Goal: Task Accomplishment & Management: Manage account settings

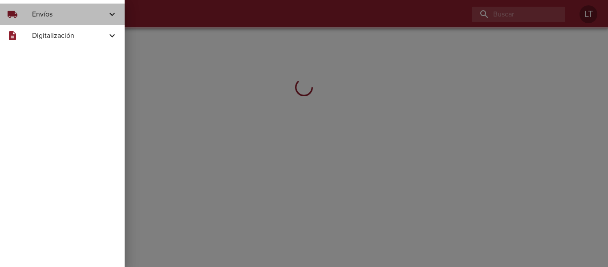
click at [34, 10] on span "Envíos" at bounding box center [69, 14] width 75 height 11
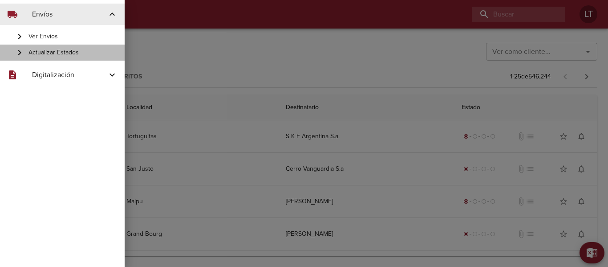
click at [81, 49] on span "Actualizar Estados" at bounding box center [72, 52] width 89 height 9
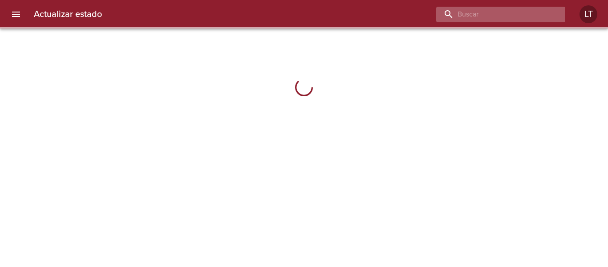
drag, startPoint x: 531, startPoint y: 18, endPoint x: 529, endPoint y: 6, distance: 12.1
click at [529, 7] on input "buscar" at bounding box center [493, 15] width 114 height 16
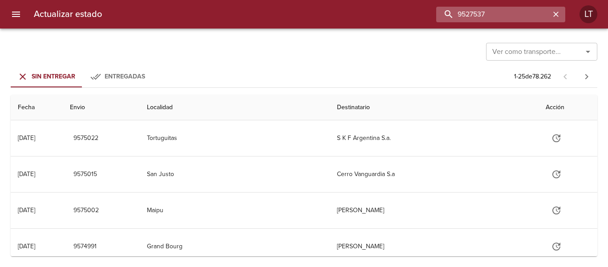
type input "9527537"
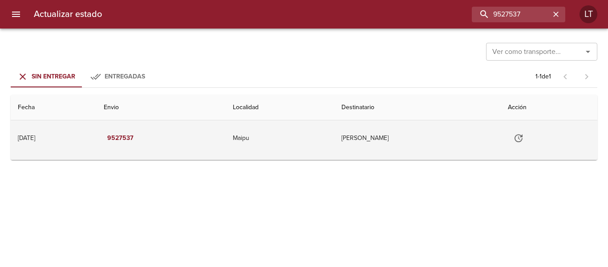
click at [520, 129] on button "Tabla de envíos del cliente" at bounding box center [518, 137] width 21 height 21
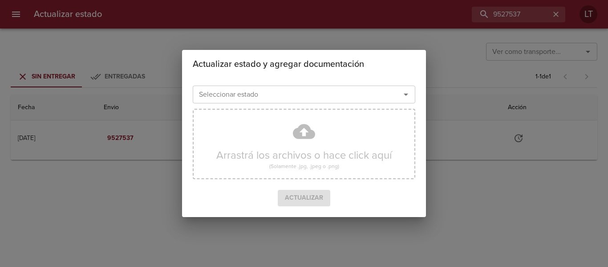
click at [304, 93] on input "Seleccionar estado" at bounding box center [290, 94] width 191 height 12
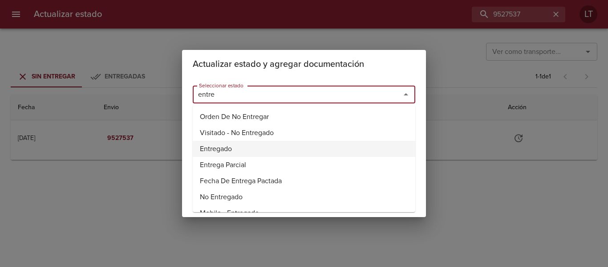
click at [231, 149] on li "Entregado" at bounding box center [304, 149] width 222 height 16
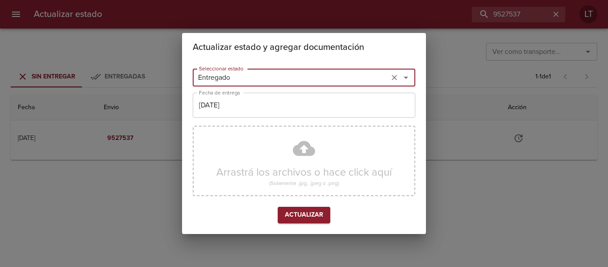
type input "Entregado"
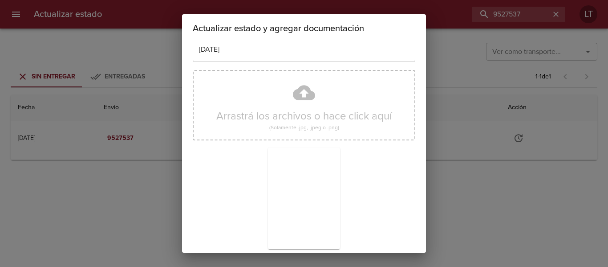
scroll to position [83, 0]
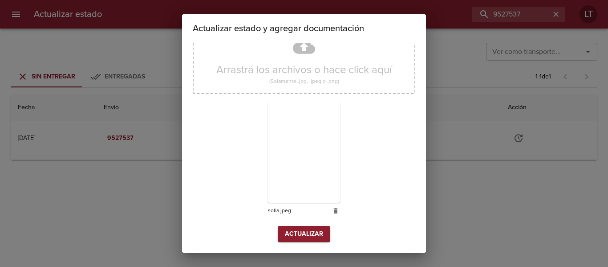
click at [311, 233] on span "Actualizar" at bounding box center [304, 233] width 38 height 11
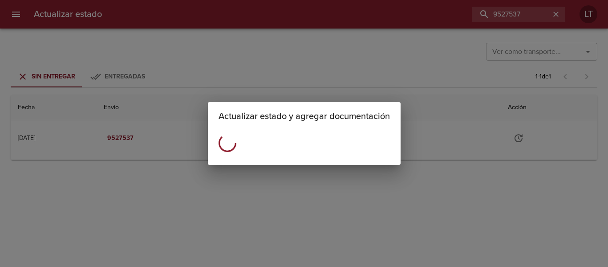
scroll to position [0, 0]
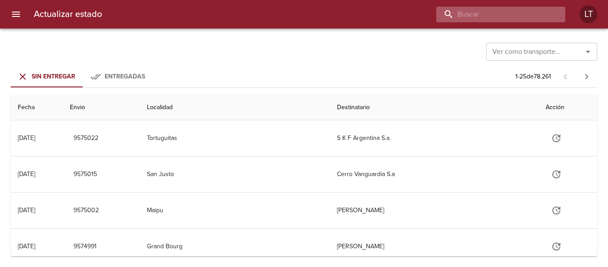
click at [499, 12] on input "buscar" at bounding box center [493, 15] width 114 height 16
type input "9532771"
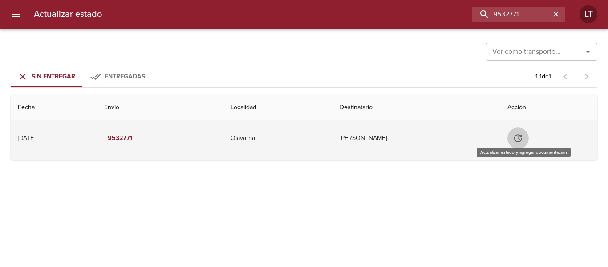
click at [523, 138] on icon "Tabla de envíos del cliente" at bounding box center [518, 138] width 11 height 11
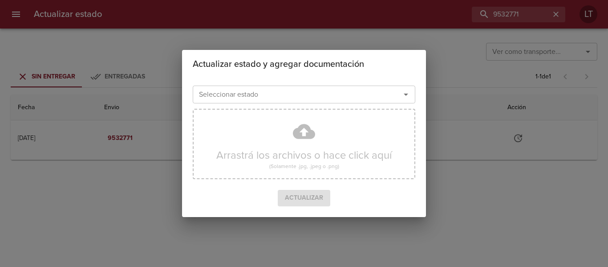
click at [266, 106] on div "Arrastrá los archivos o hace click aquí (Solamente .jpg, .jpeg o .png)" at bounding box center [304, 147] width 222 height 85
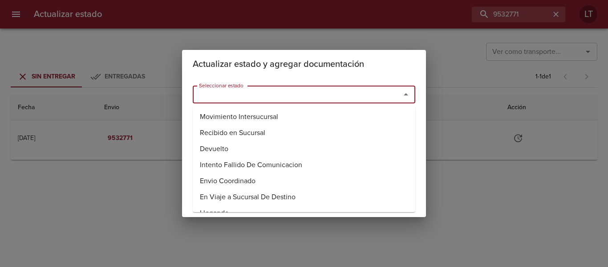
click at [267, 94] on input "Seleccionar estado" at bounding box center [290, 94] width 191 height 12
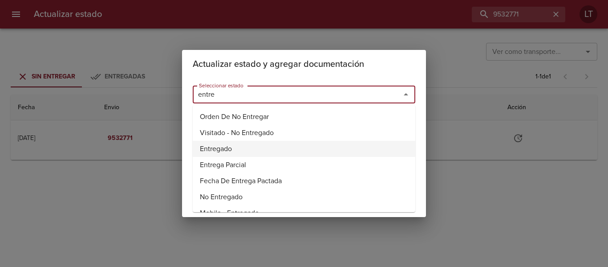
click at [210, 147] on li "Entregado" at bounding box center [304, 149] width 222 height 16
type input "Entregado"
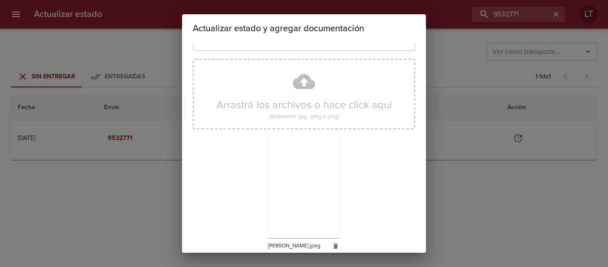
scroll to position [83, 0]
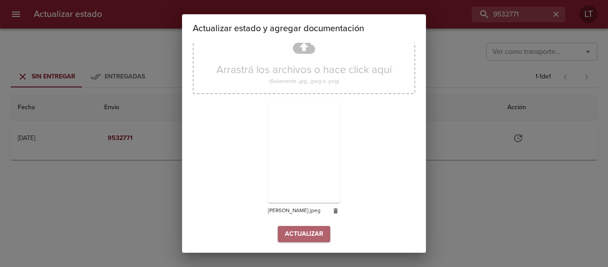
click at [315, 237] on span "Actualizar" at bounding box center [304, 233] width 38 height 11
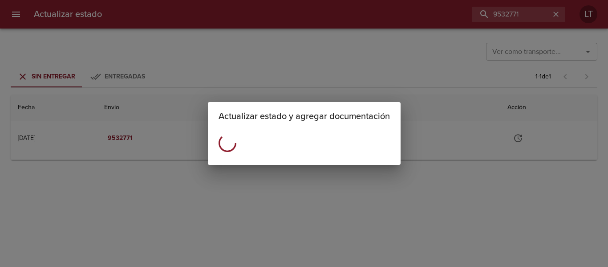
scroll to position [0, 0]
